Goal: Transaction & Acquisition: Purchase product/service

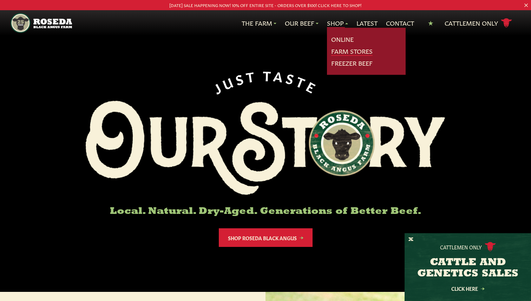
click at [341, 48] on link "Farm Stores" at bounding box center [351, 51] width 41 height 9
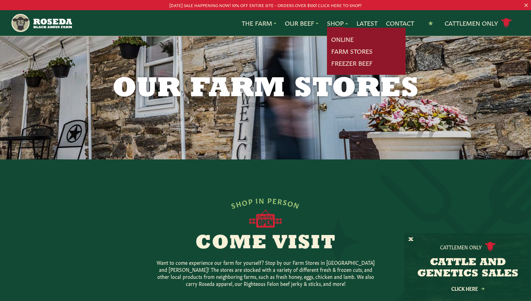
scroll to position [5, 0]
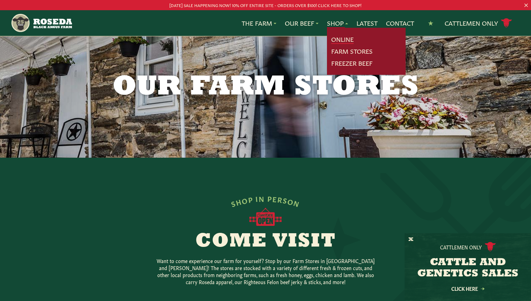
click at [339, 40] on link "Online" at bounding box center [342, 39] width 22 height 9
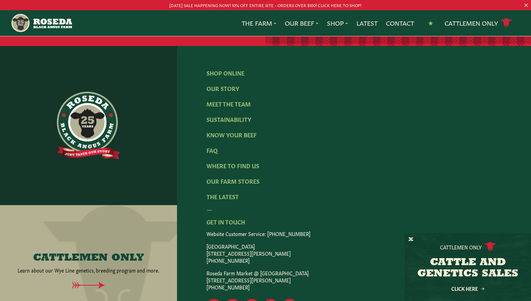
scroll to position [1171, 0]
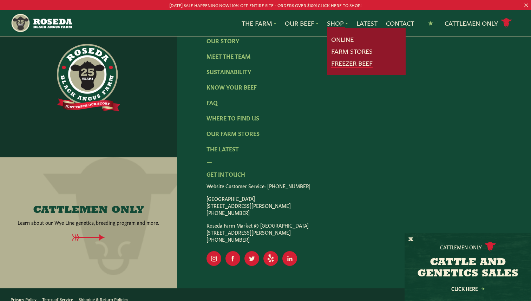
click at [352, 64] on link "Freezer Beef" at bounding box center [351, 63] width 41 height 9
